Goal: Check status

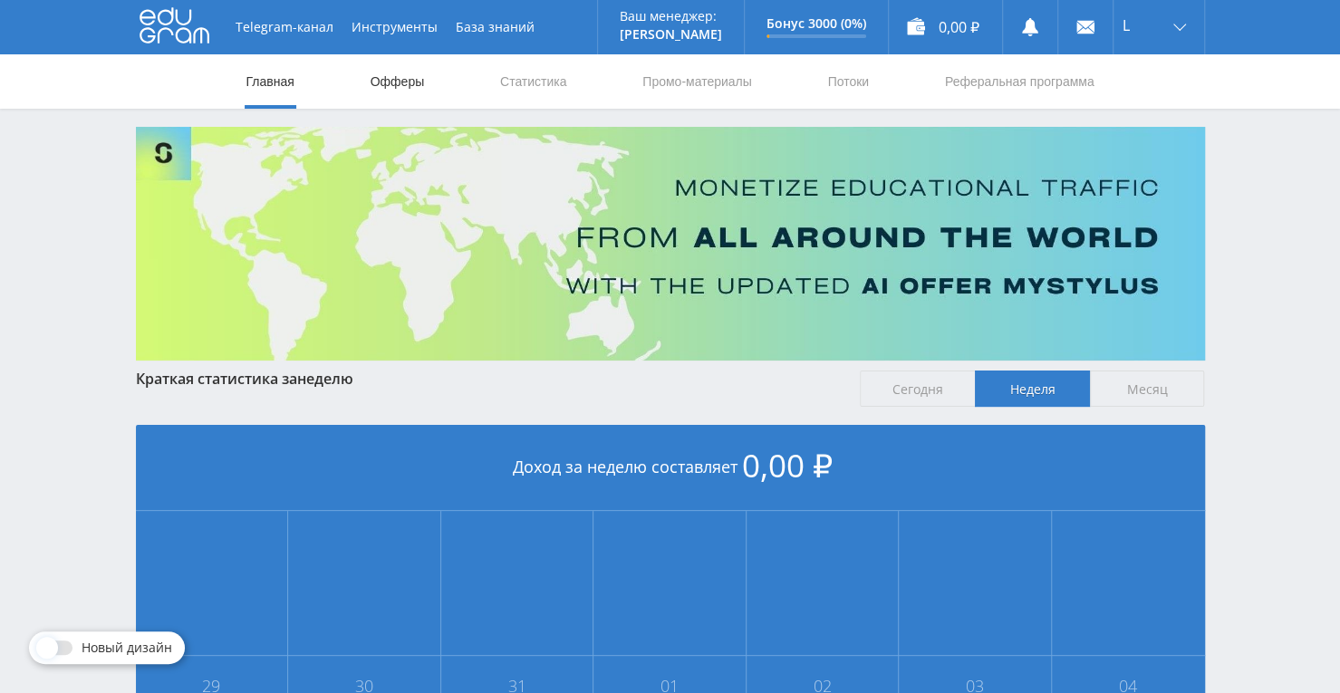
click at [386, 88] on link "Офферы" at bounding box center [398, 81] width 58 height 54
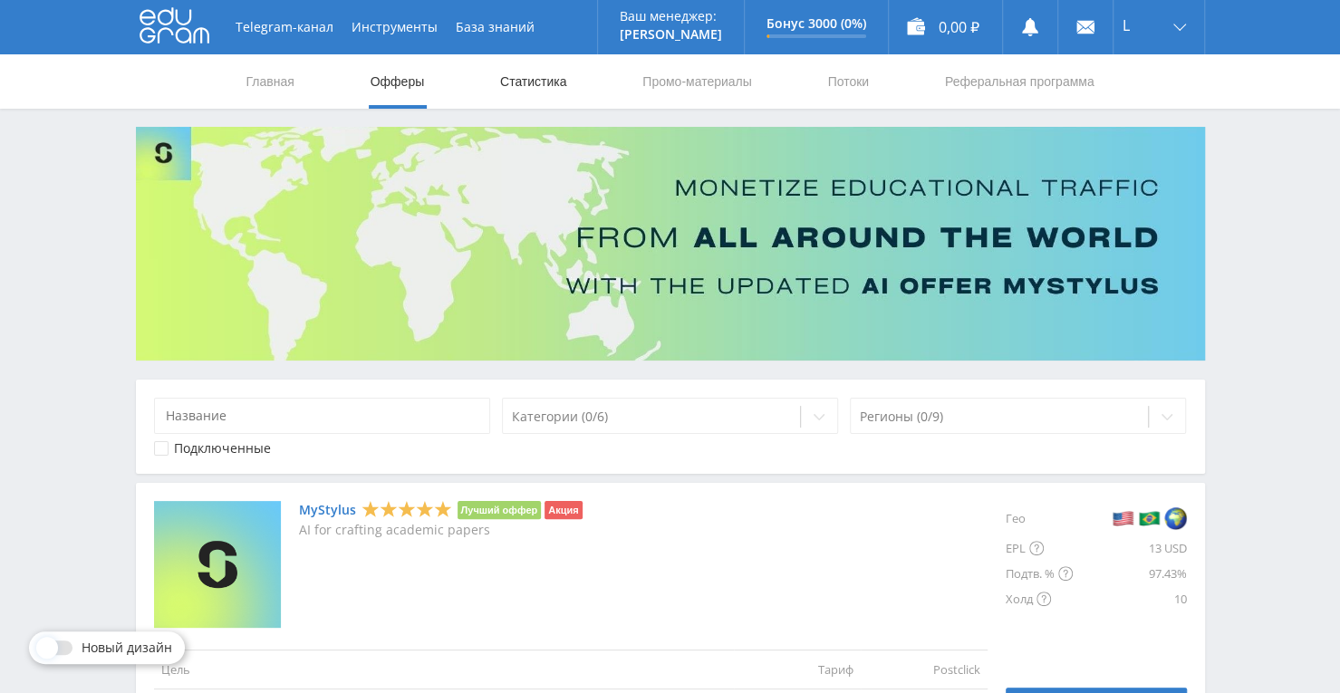
click at [525, 83] on link "Статистика" at bounding box center [533, 81] width 71 height 54
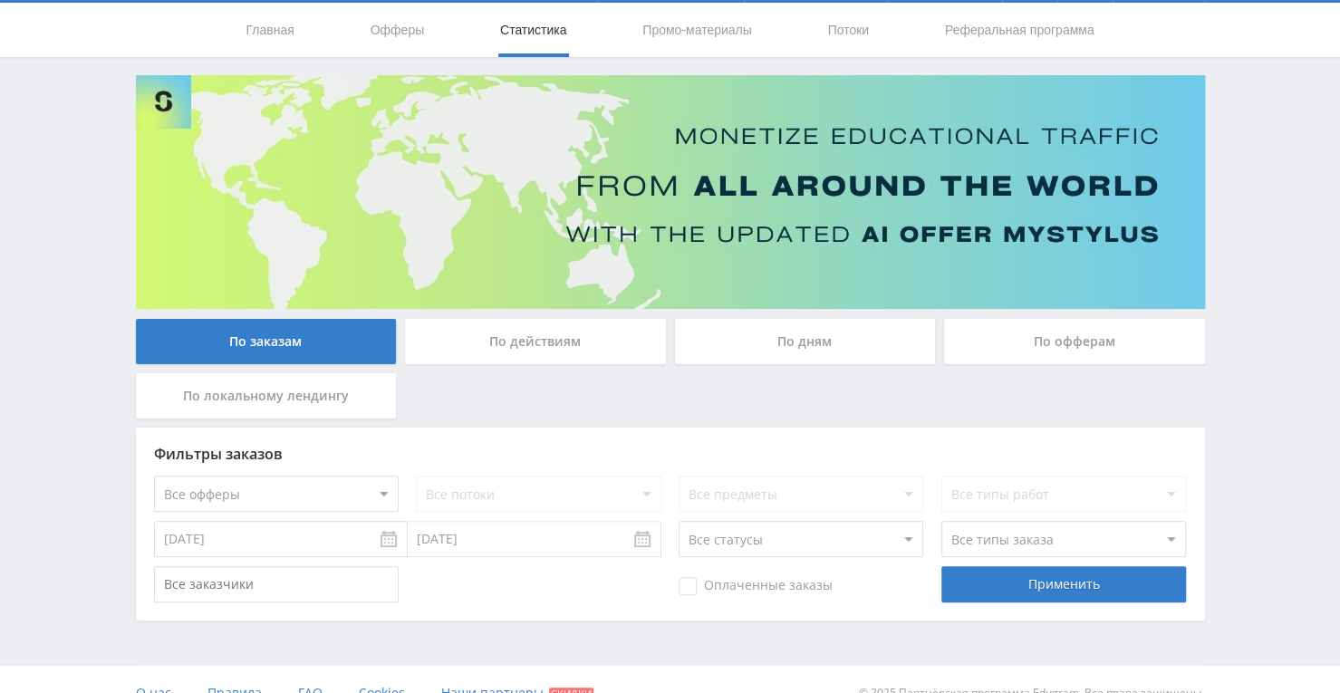
scroll to position [78, 0]
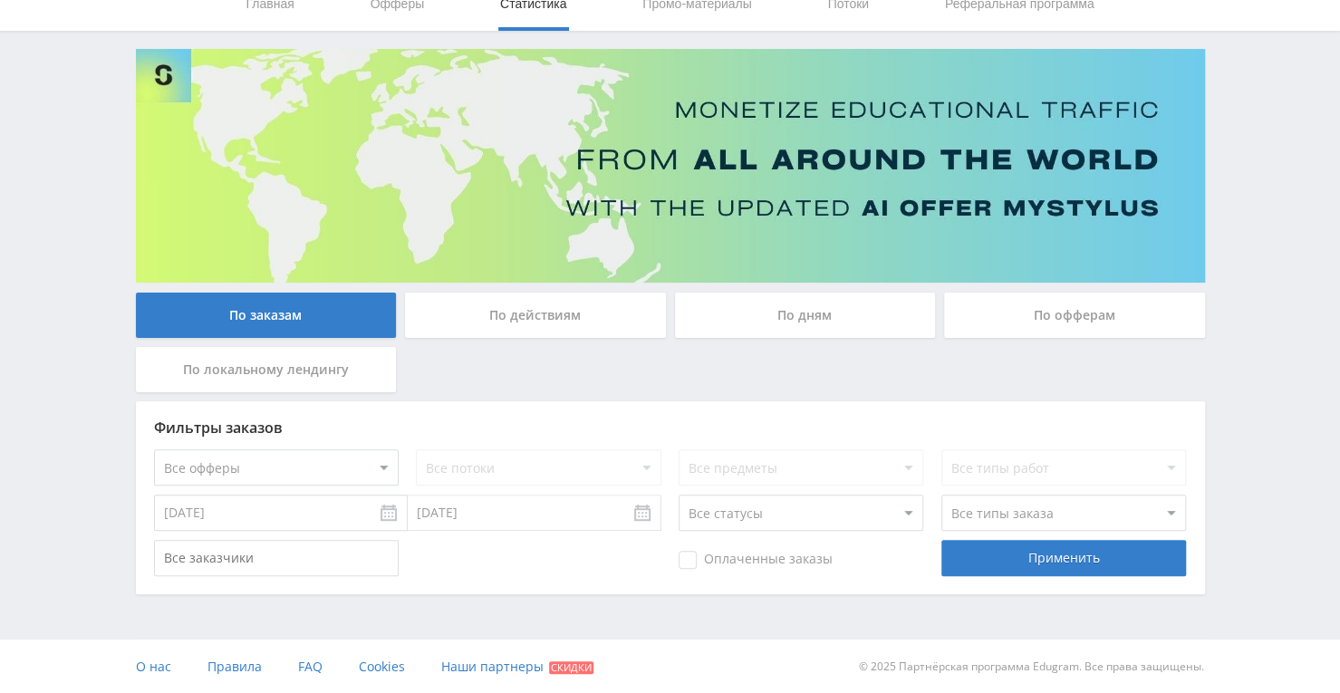
click at [794, 329] on div "По дням" at bounding box center [805, 315] width 261 height 45
click at [0, 0] on input "По дням" at bounding box center [0, 0] width 0 height 0
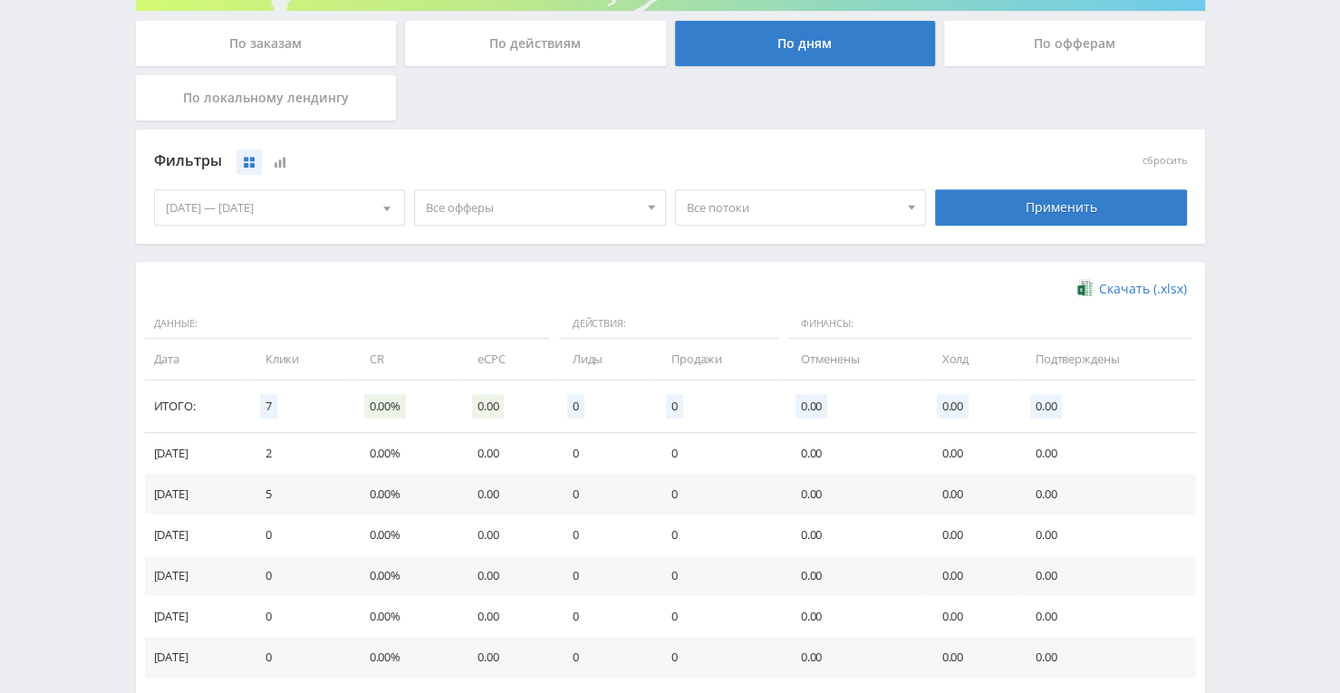
scroll to position [491, 0]
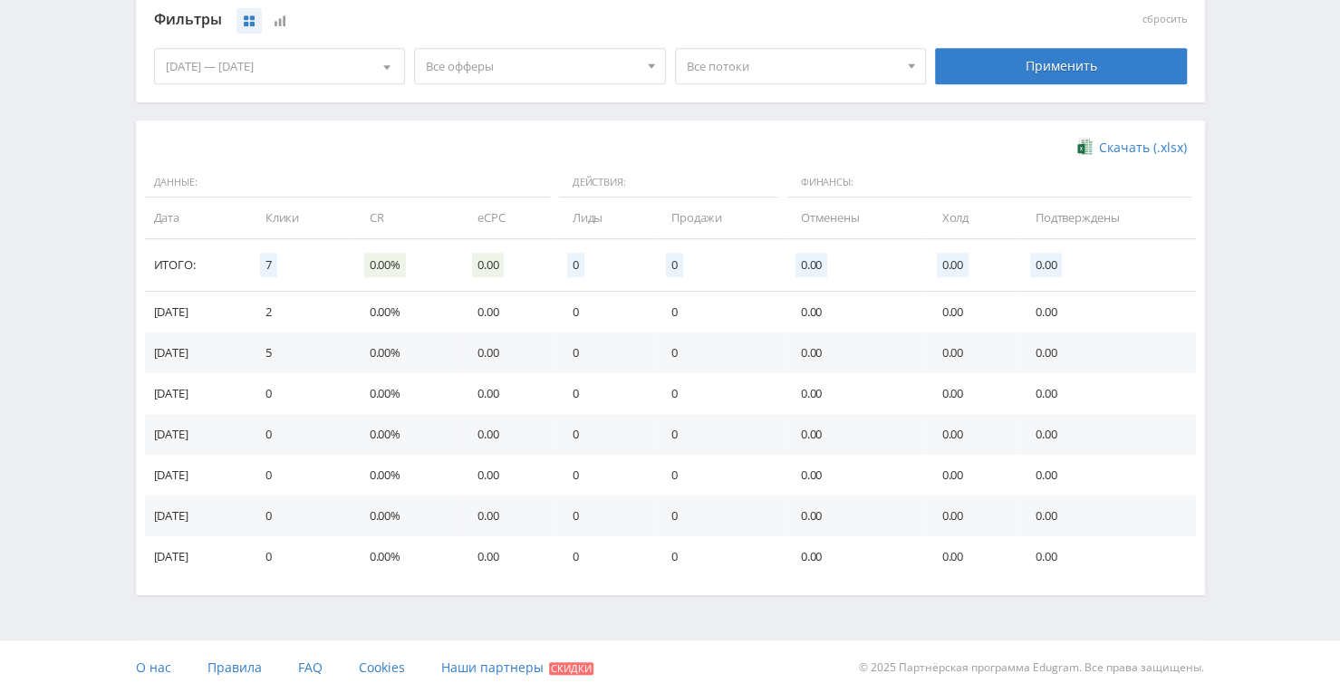
click at [207, 608] on div "Telegram-канал Инструменты База знаний Ваш менеджер: [PERSON_NAME] Online @edug…" at bounding box center [670, 102] width 1340 height 1186
click at [301, 601] on div "Telegram-канал Инструменты База знаний Ваш менеджер: [PERSON_NAME] Online @edug…" at bounding box center [670, 102] width 1340 height 1186
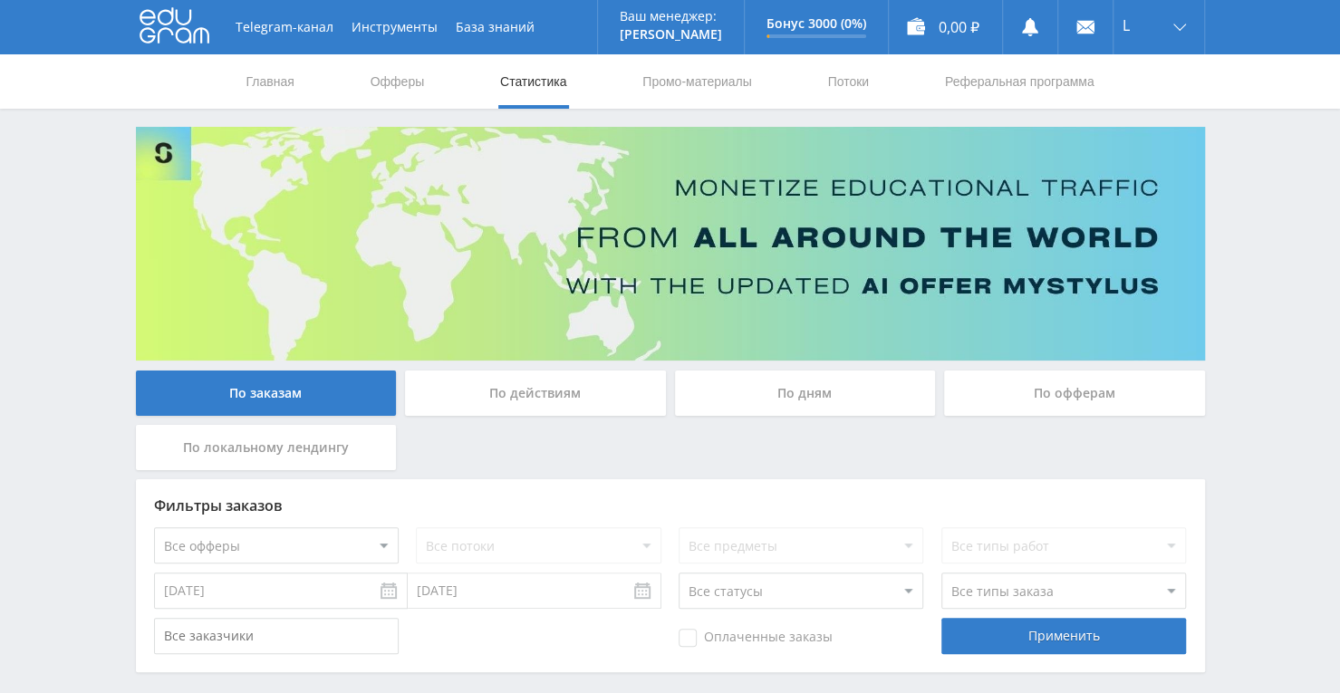
click at [737, 409] on div "По дням" at bounding box center [805, 393] width 261 height 45
click at [0, 0] on input "По дням" at bounding box center [0, 0] width 0 height 0
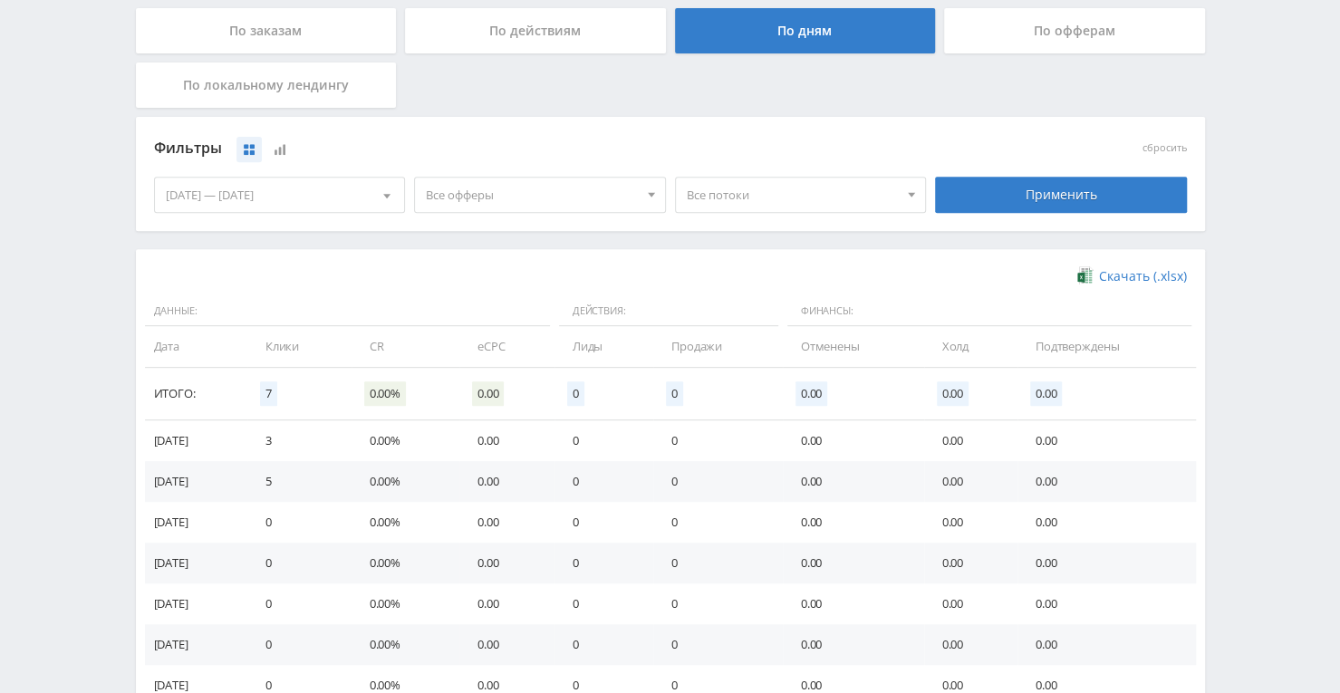
scroll to position [491, 0]
